Goal: Information Seeking & Learning: Learn about a topic

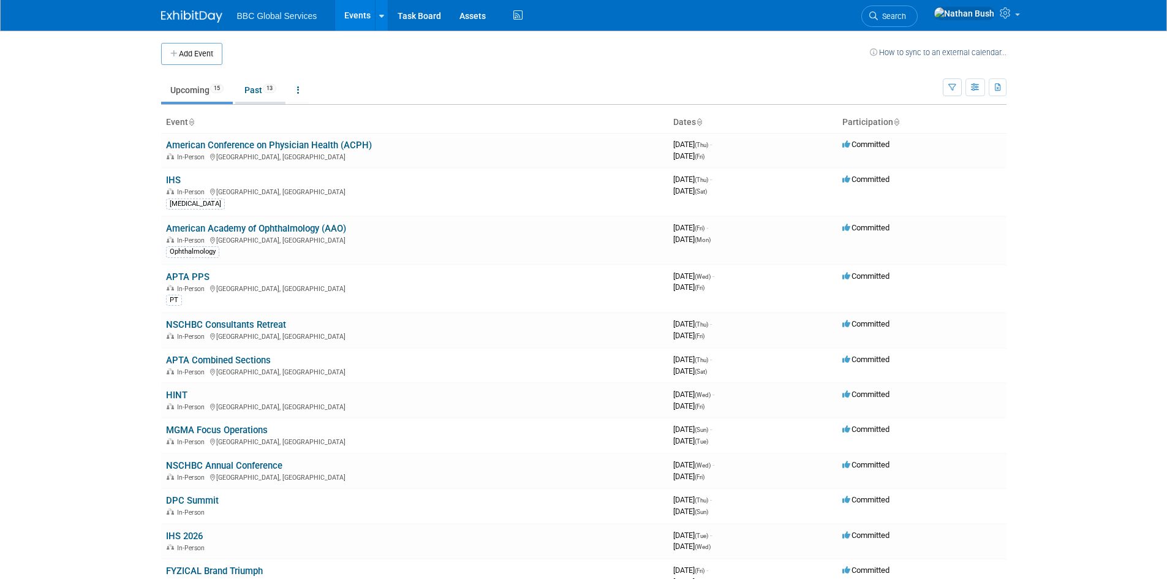
click at [253, 92] on link "Past 13" at bounding box center [260, 89] width 50 height 23
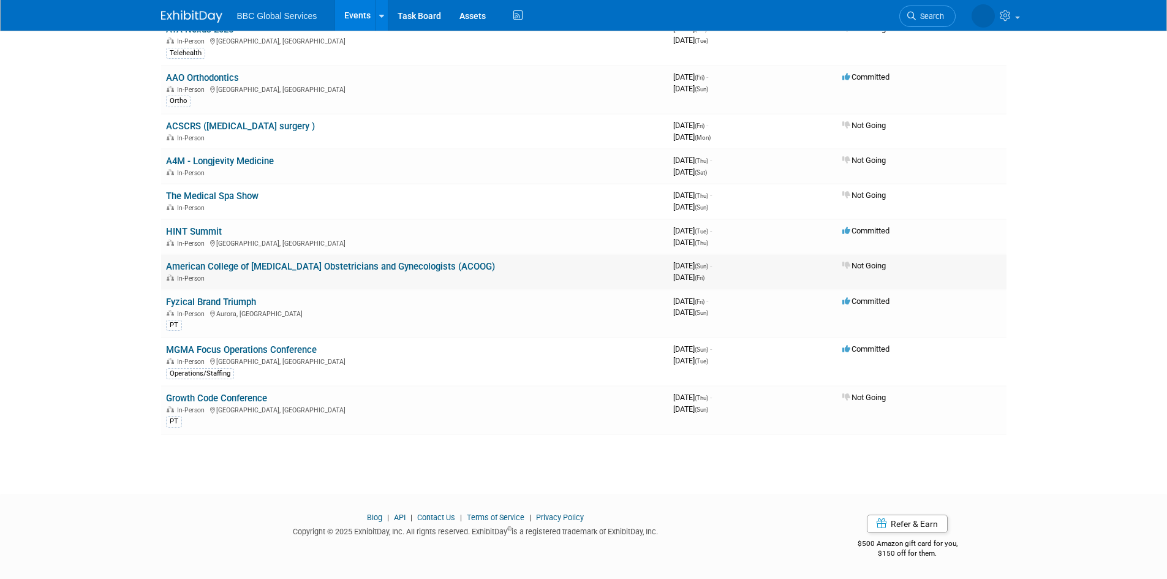
scroll to position [235, 0]
click at [212, 347] on link "MGMA Focus Operations Conference" at bounding box center [241, 349] width 151 height 11
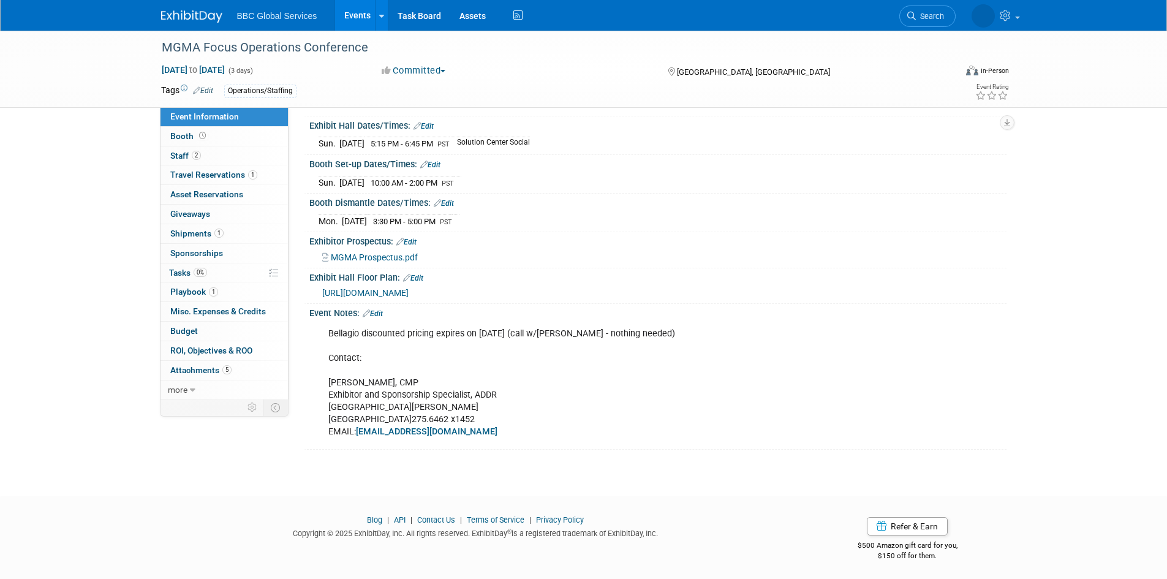
scroll to position [128, 0]
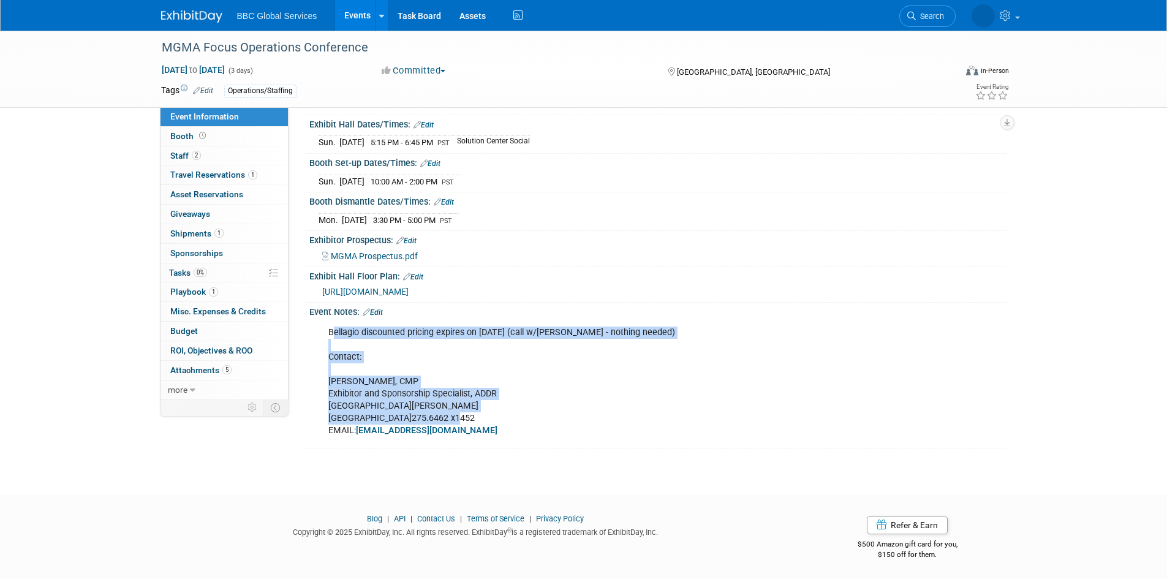
drag, startPoint x: 387, startPoint y: 334, endPoint x: 455, endPoint y: 418, distance: 108.0
click at [455, 418] on div "Bellagio discounted pricing expires on [DATE] (call w/[PERSON_NAME] - nothing n…" at bounding box center [596, 381] width 552 height 123
click at [171, 132] on span "Booth" at bounding box center [189, 136] width 38 height 10
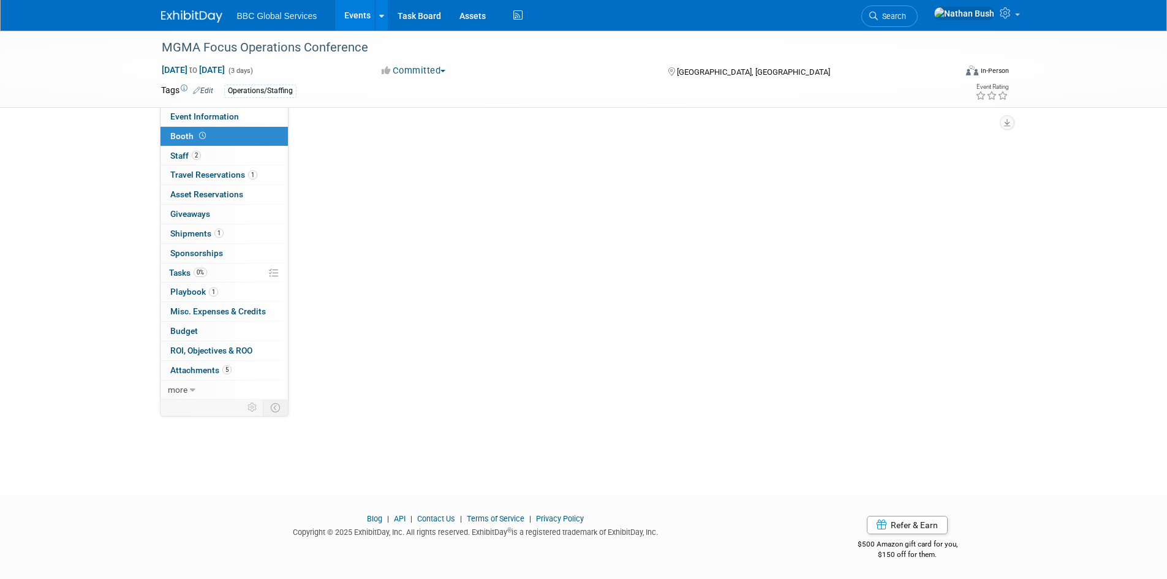
scroll to position [0, 0]
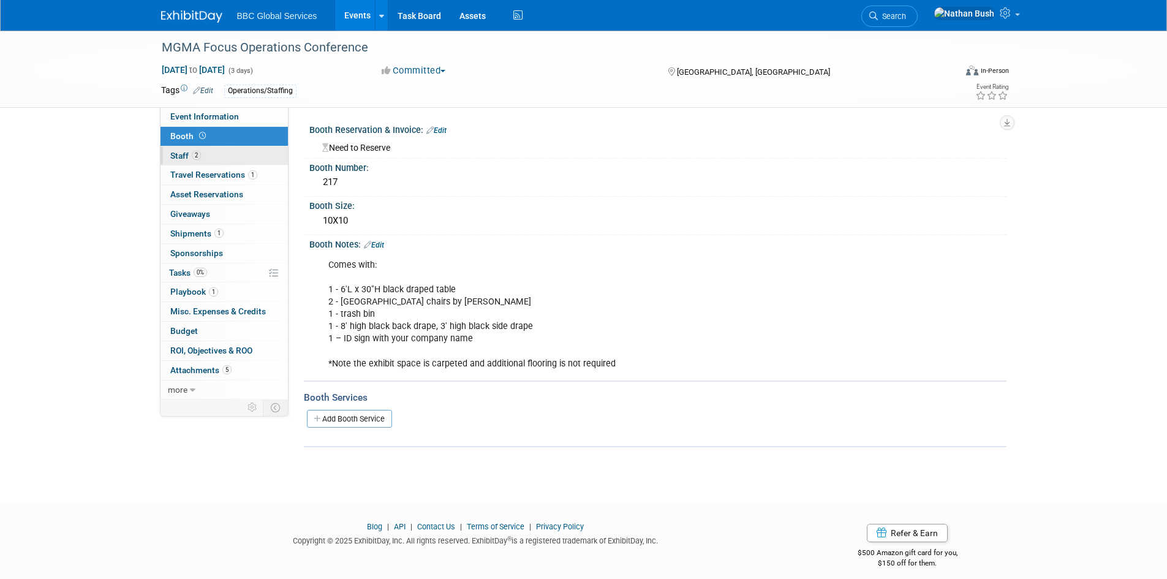
click at [184, 158] on span "Staff 2" at bounding box center [185, 156] width 31 height 10
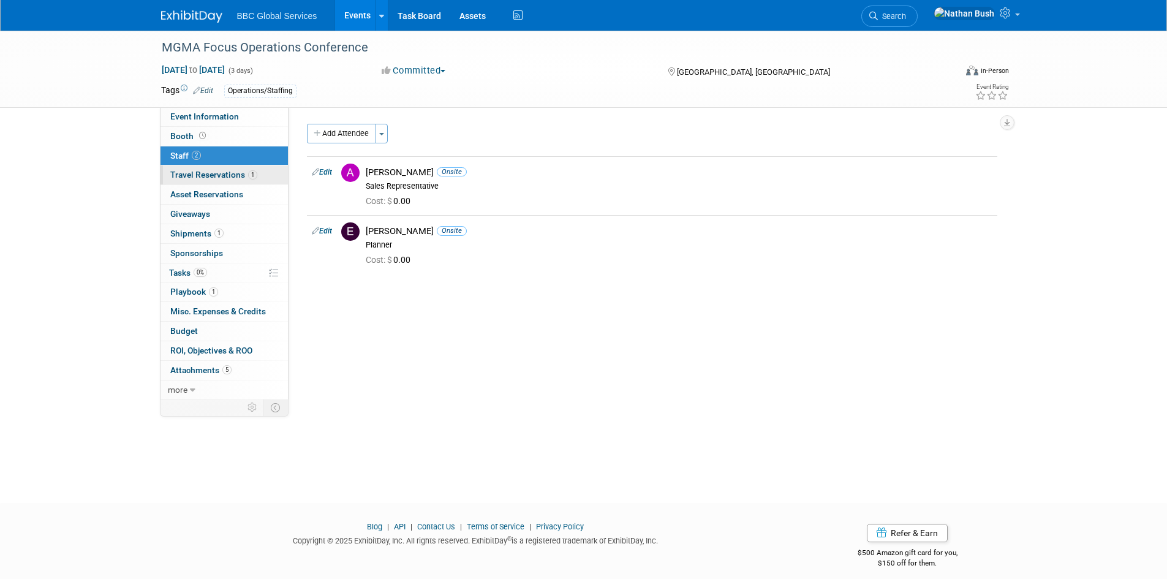
click at [212, 172] on span "Travel Reservations 1" at bounding box center [213, 175] width 87 height 10
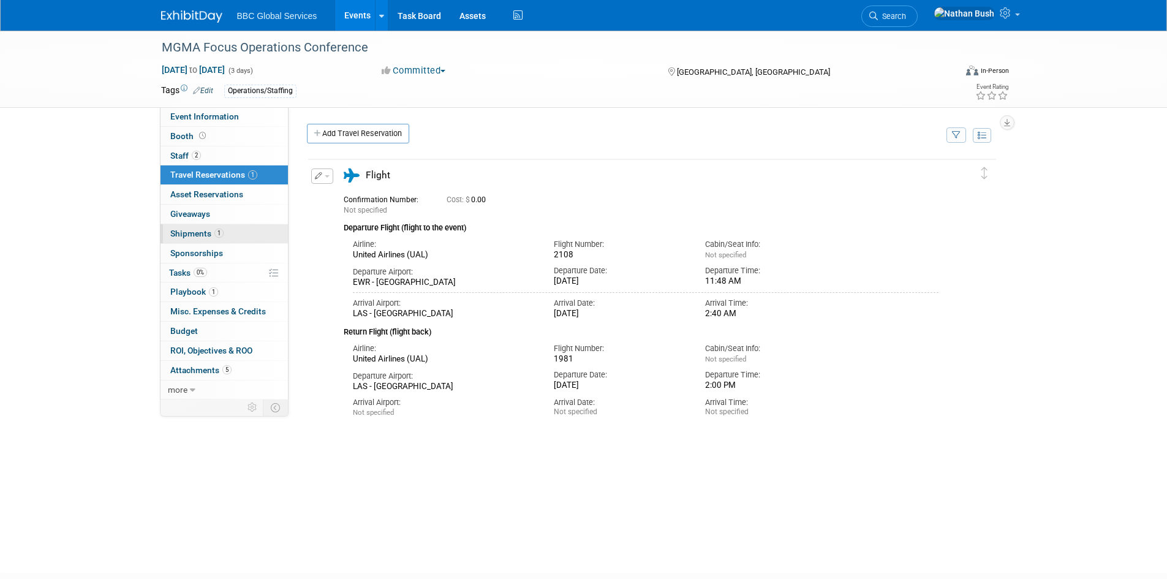
click at [192, 235] on span "Shipments 1" at bounding box center [196, 233] width 53 height 10
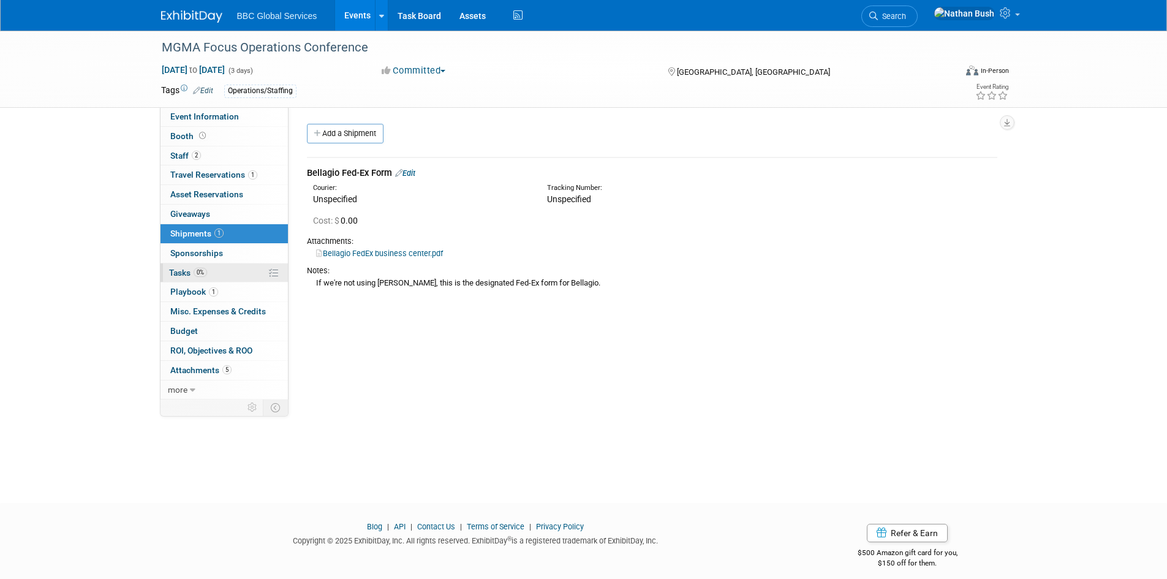
click at [187, 274] on span "Tasks 0%" at bounding box center [188, 273] width 38 height 10
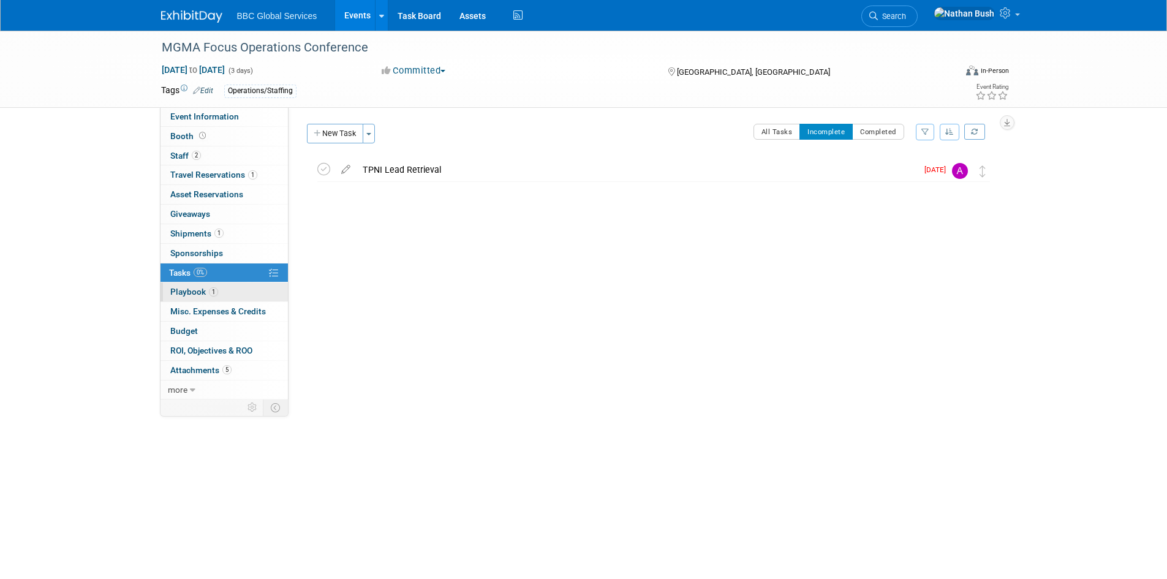
click at [205, 287] on span "Playbook 1" at bounding box center [194, 292] width 48 height 10
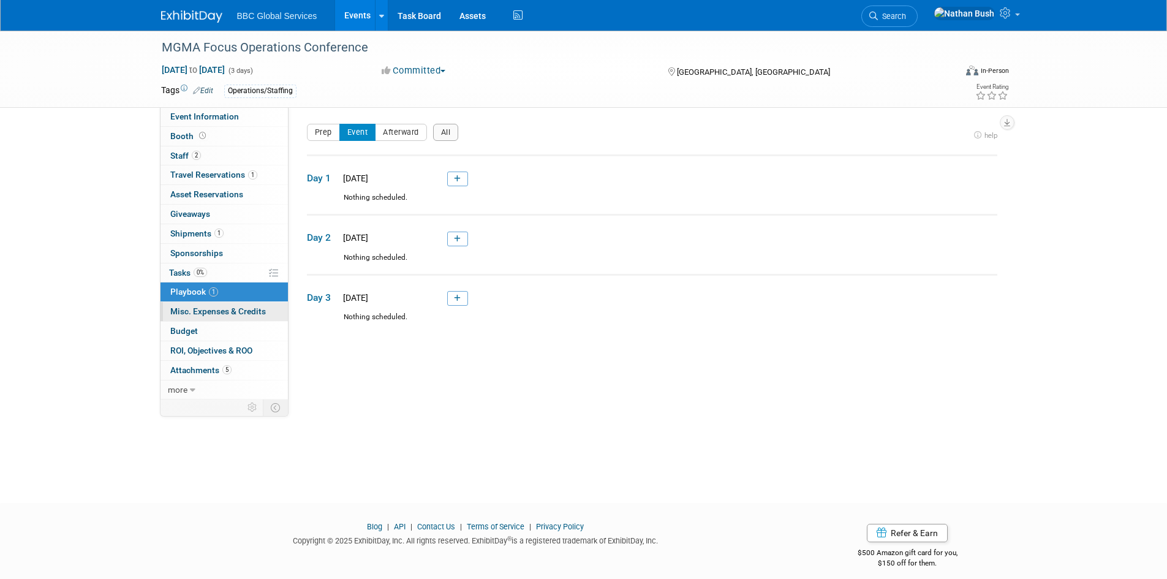
click at [200, 312] on span "Misc. Expenses & Credits 0" at bounding box center [218, 311] width 96 height 10
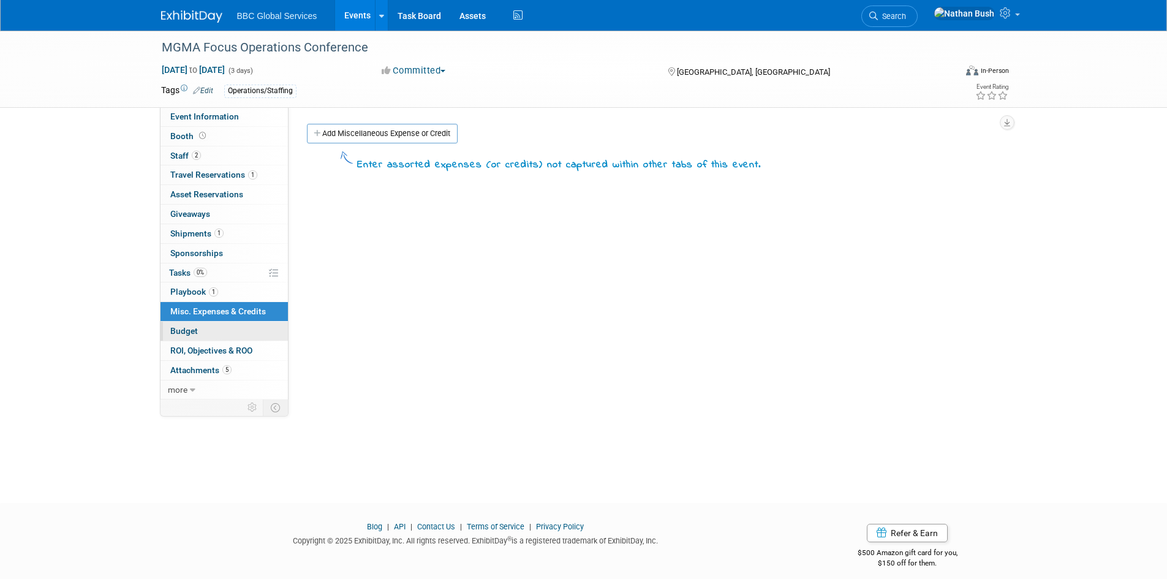
click at [189, 328] on span "Budget" at bounding box center [184, 331] width 28 height 10
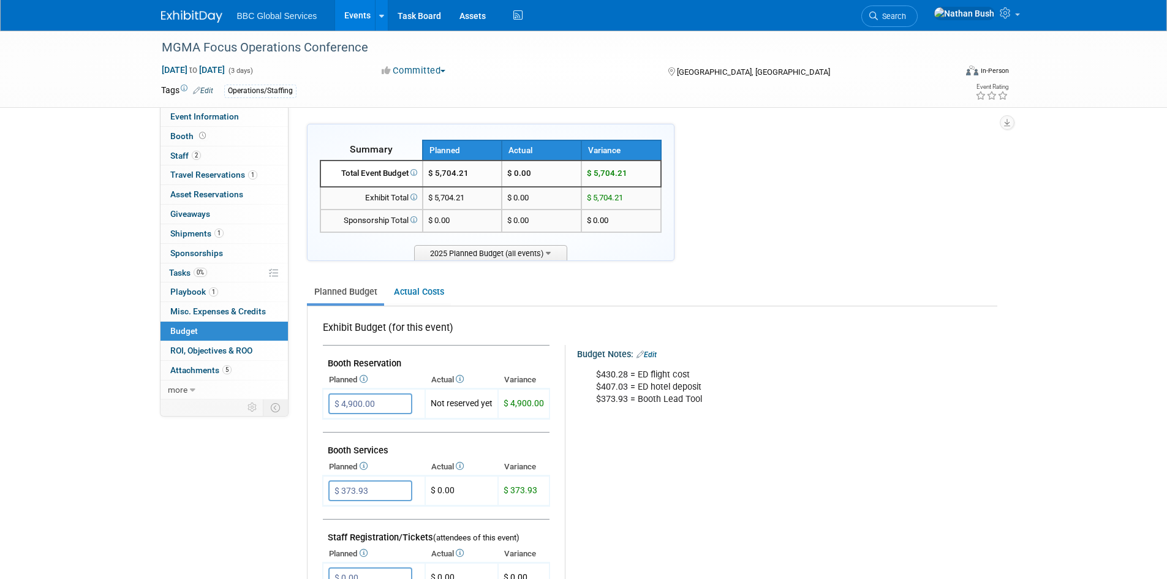
click at [287, 13] on span "BBC Global Services" at bounding box center [277, 16] width 80 height 10
click at [350, 16] on link "Events" at bounding box center [357, 15] width 45 height 31
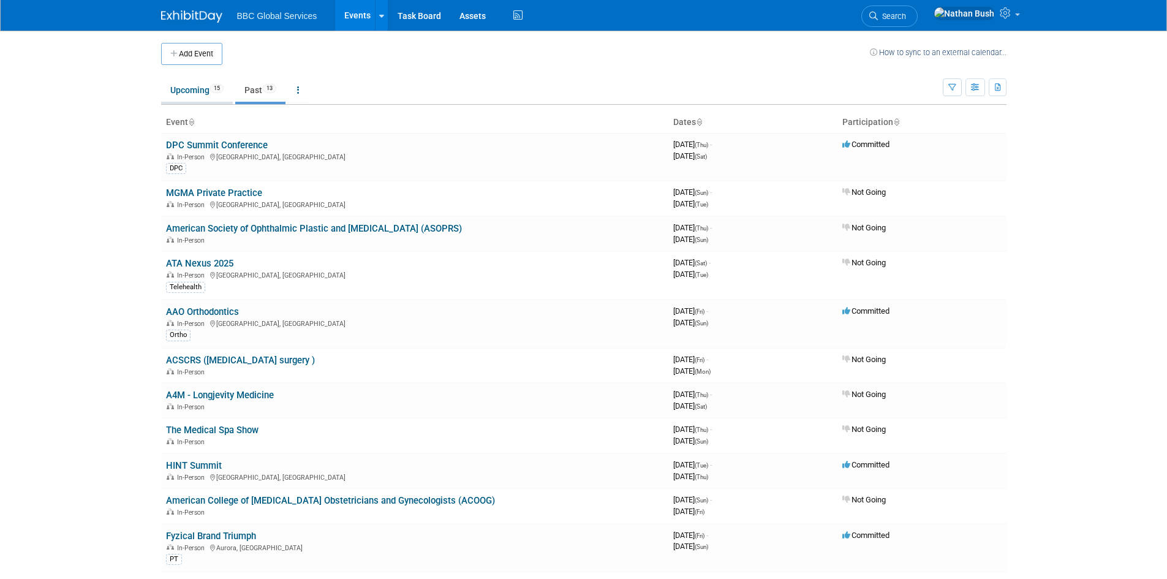
click at [197, 92] on link "Upcoming 15" at bounding box center [197, 89] width 72 height 23
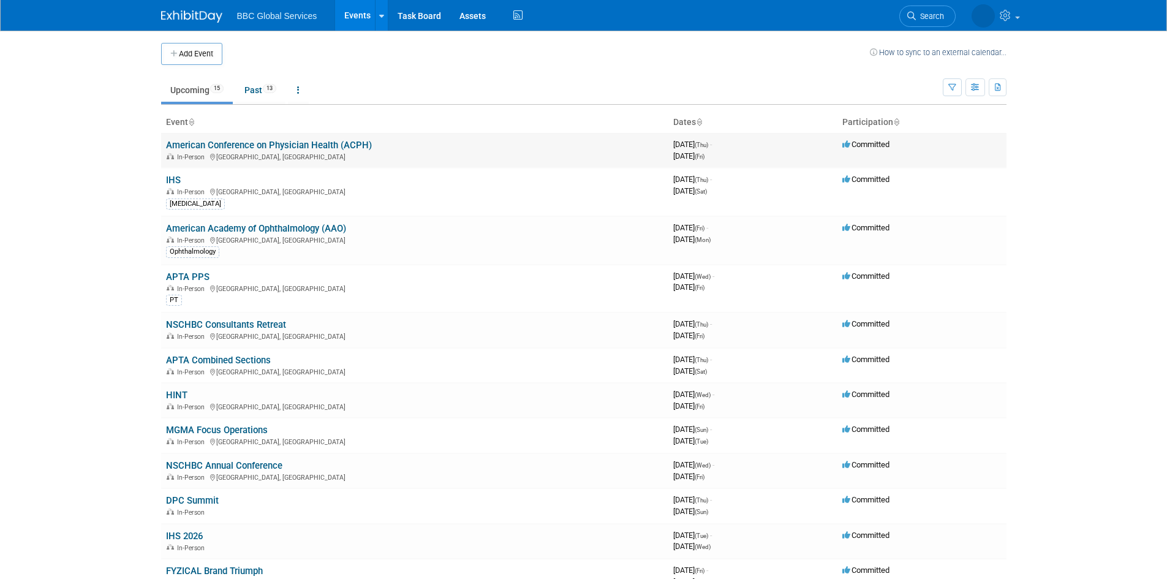
click at [217, 144] on link "American Conference on Physician Health (ACPH)" at bounding box center [269, 145] width 206 height 11
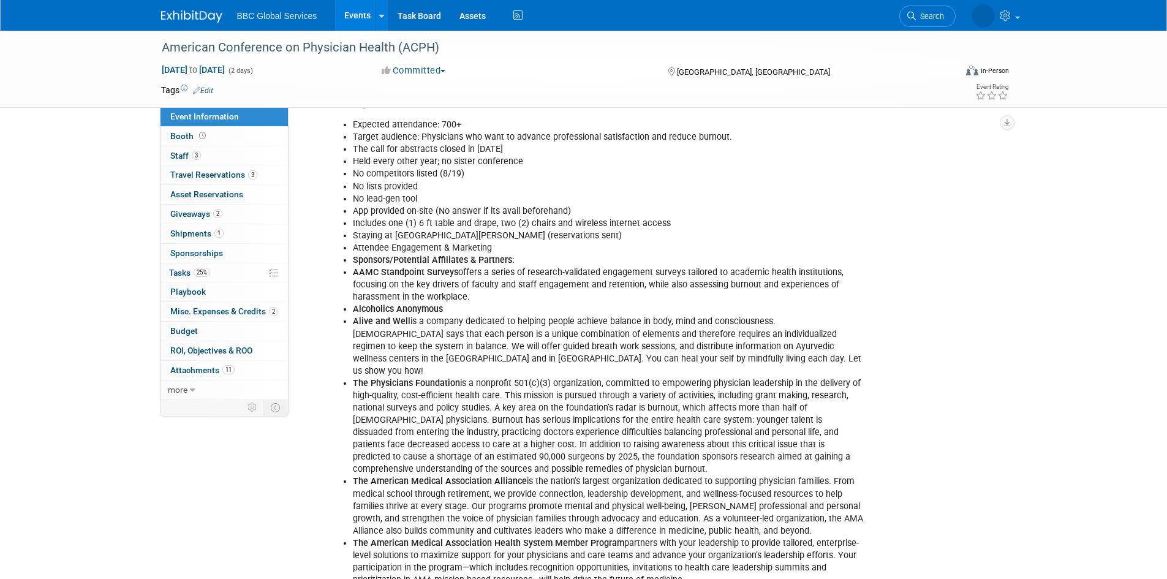
scroll to position [429, 0]
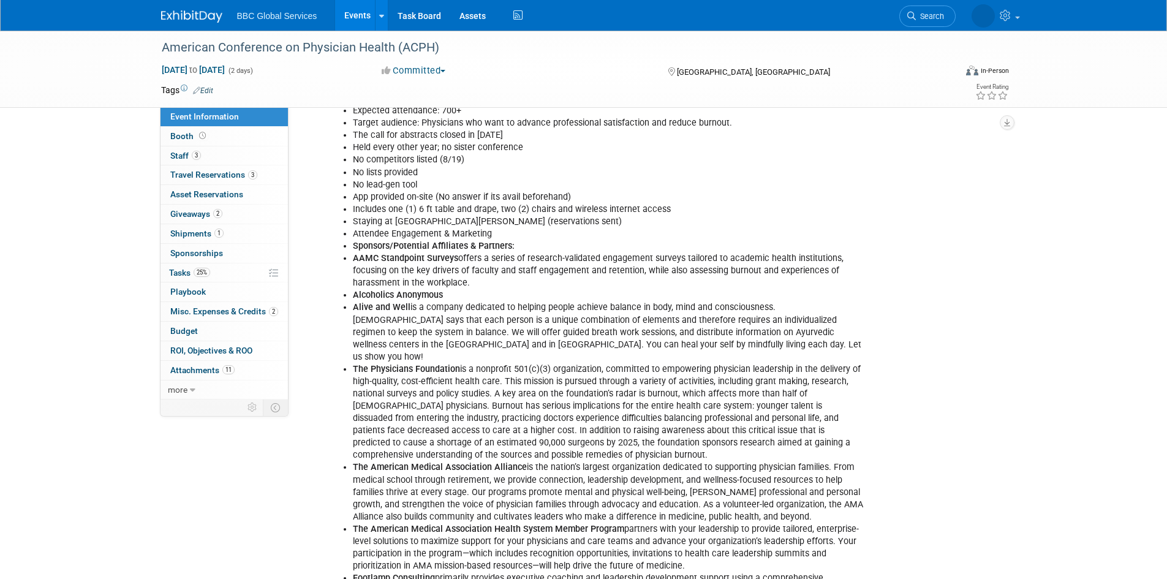
drag, startPoint x: 359, startPoint y: 207, endPoint x: 515, endPoint y: 302, distance: 182.5
click at [515, 302] on ul "Expected attendance: 700+ Target audience: Physicians who want to advance profe…" at bounding box center [596, 424] width 536 height 639
click at [514, 301] on li "Alcoholics Anonymous" at bounding box center [608, 295] width 511 height 12
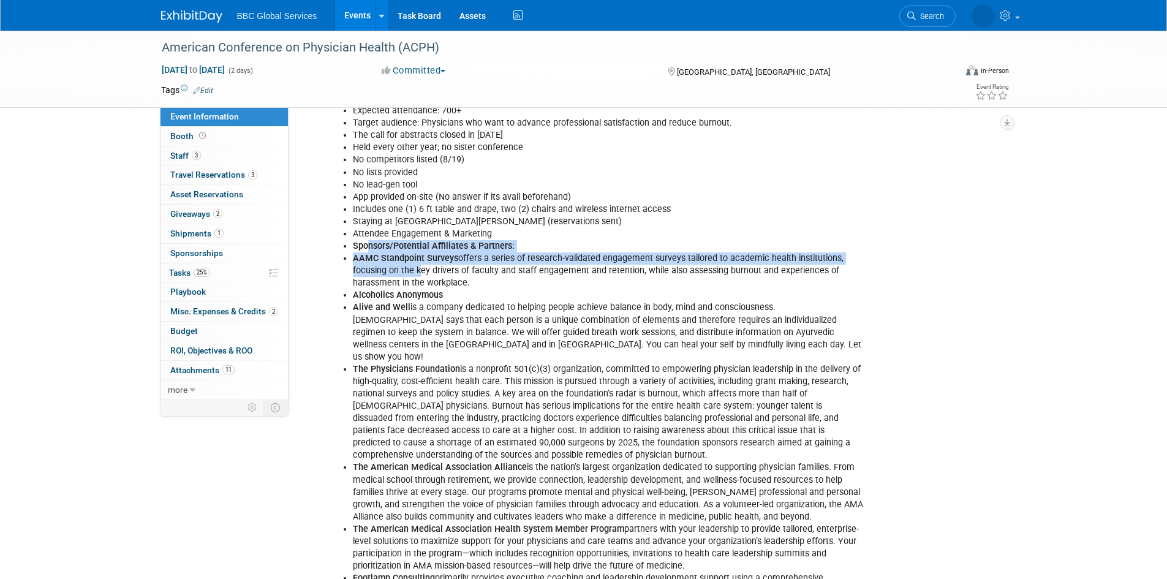
drag, startPoint x: 367, startPoint y: 258, endPoint x: 419, endPoint y: 279, distance: 55.7
click at [419, 279] on ul "Expected attendance: 700+ Target audience: Physicians who want to advance profe…" at bounding box center [596, 424] width 536 height 639
click at [414, 278] on li "AAMC Standpoint Surveys offers a series of research-validated engagement survey…" at bounding box center [608, 270] width 511 height 37
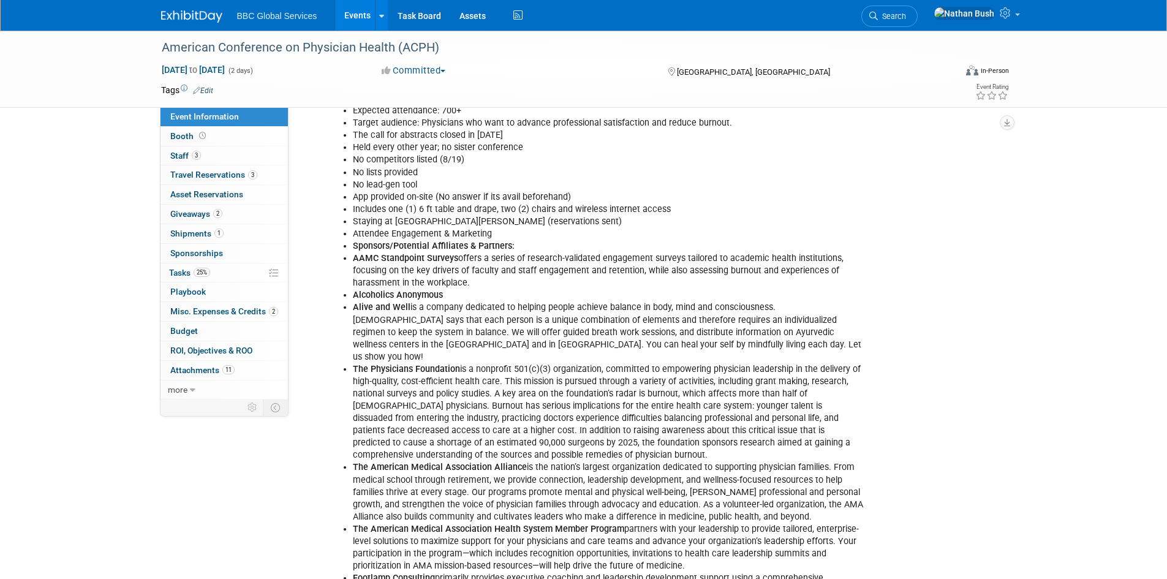
drag, startPoint x: 379, startPoint y: 269, endPoint x: 448, endPoint y: 304, distance: 77.2
click at [448, 304] on ul "Expected attendance: 700+ Target audience: Physicians who want to advance profe…" at bounding box center [596, 424] width 536 height 639
click at [448, 301] on li "Alcoholics Anonymous" at bounding box center [608, 295] width 511 height 12
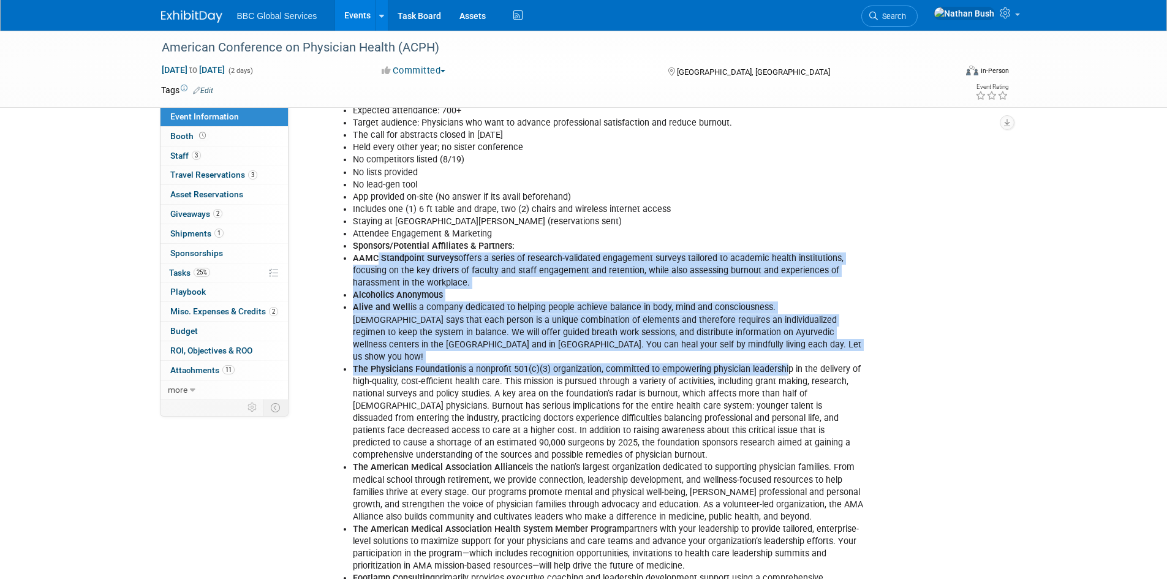
drag, startPoint x: 388, startPoint y: 268, endPoint x: 737, endPoint y: 358, distance: 360.5
click at [782, 361] on ul "Expected attendance: 700+ Target audience: Physicians who want to advance profe…" at bounding box center [596, 424] width 536 height 639
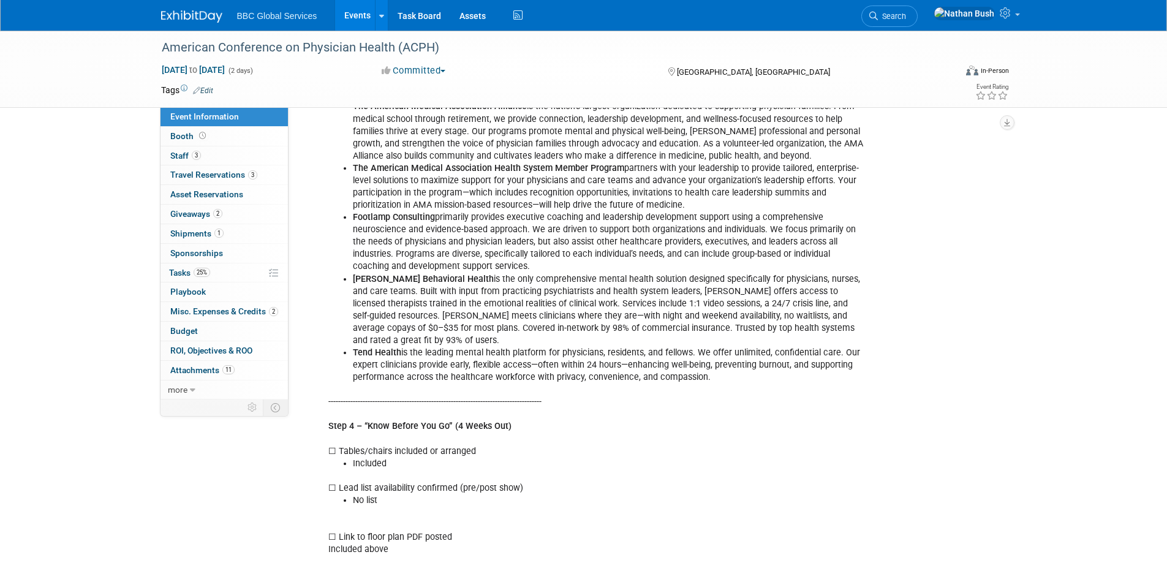
scroll to position [796, 0]
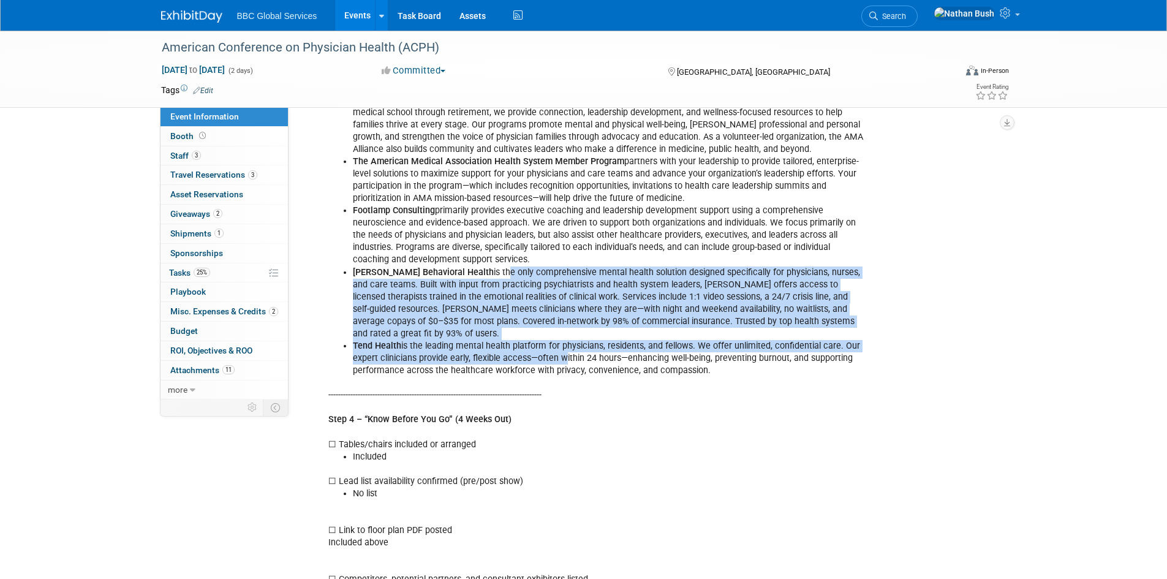
drag, startPoint x: 468, startPoint y: 266, endPoint x: 530, endPoint y: 345, distance: 99.9
click at [547, 345] on ul "Expected attendance: 700+ Target audience: Physicians who want to advance profe…" at bounding box center [596, 56] width 536 height 639
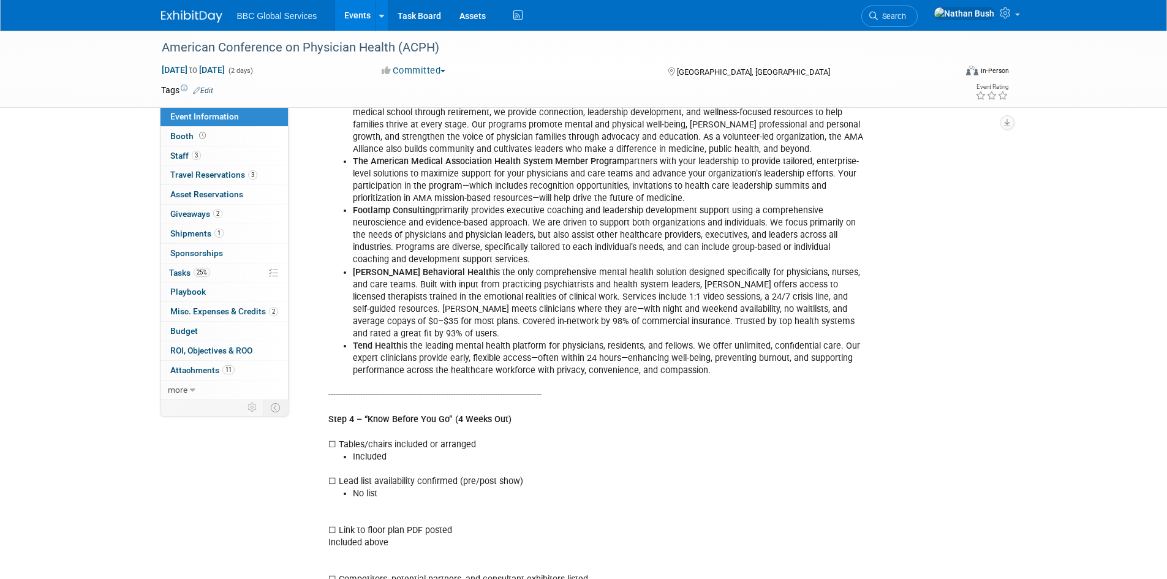
click at [451, 348] on li "Tend Health is the leading mental health platform for physicians, residents, an…" at bounding box center [608, 358] width 511 height 37
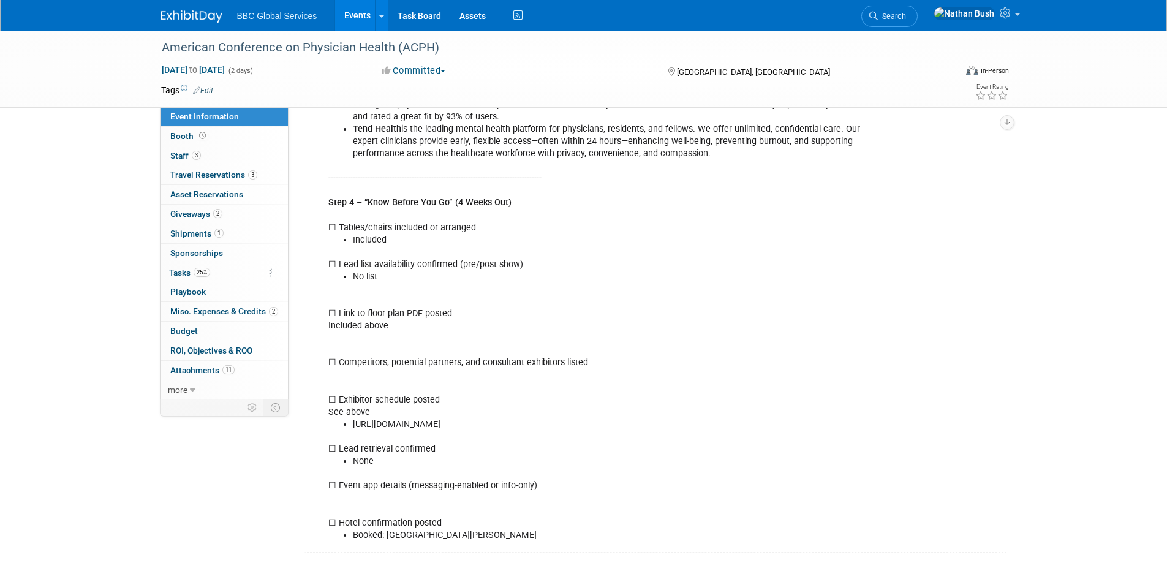
scroll to position [1041, 0]
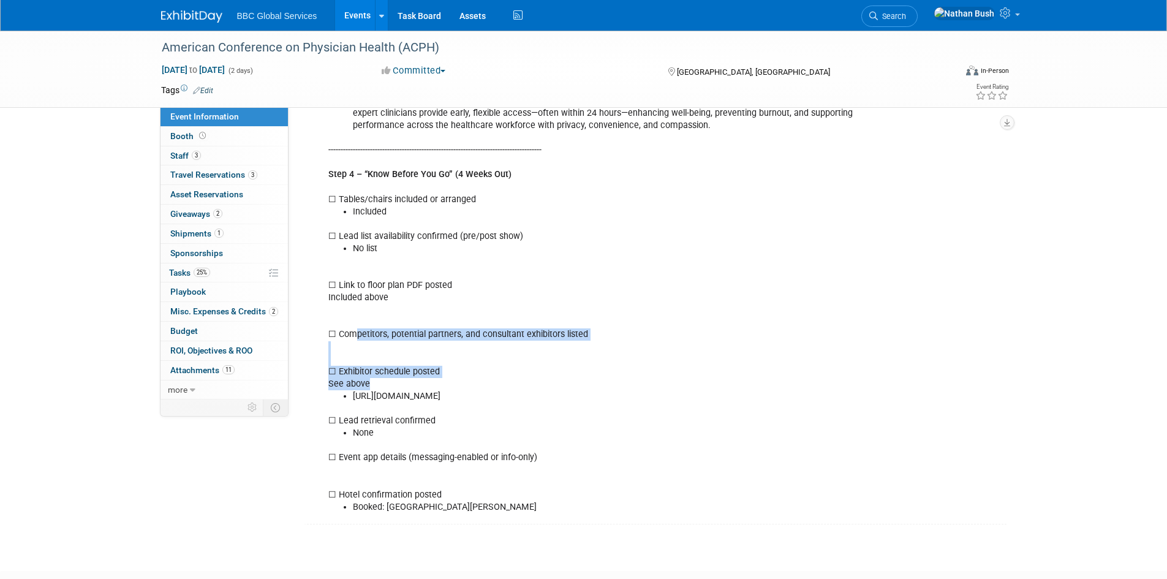
drag, startPoint x: 373, startPoint y: 320, endPoint x: 438, endPoint y: 369, distance: 82.2
click at [448, 369] on div "Expected attendance: 700+ Target audience: Physicians who want to advance profe…" at bounding box center [596, 2] width 552 height 1032
click at [405, 366] on div "Expected attendance: 700+ Target audience: Physicians who want to advance profe…" at bounding box center [596, 2] width 552 height 1032
click at [355, 14] on link "Events" at bounding box center [357, 15] width 45 height 31
